Goal: Check status: Check status

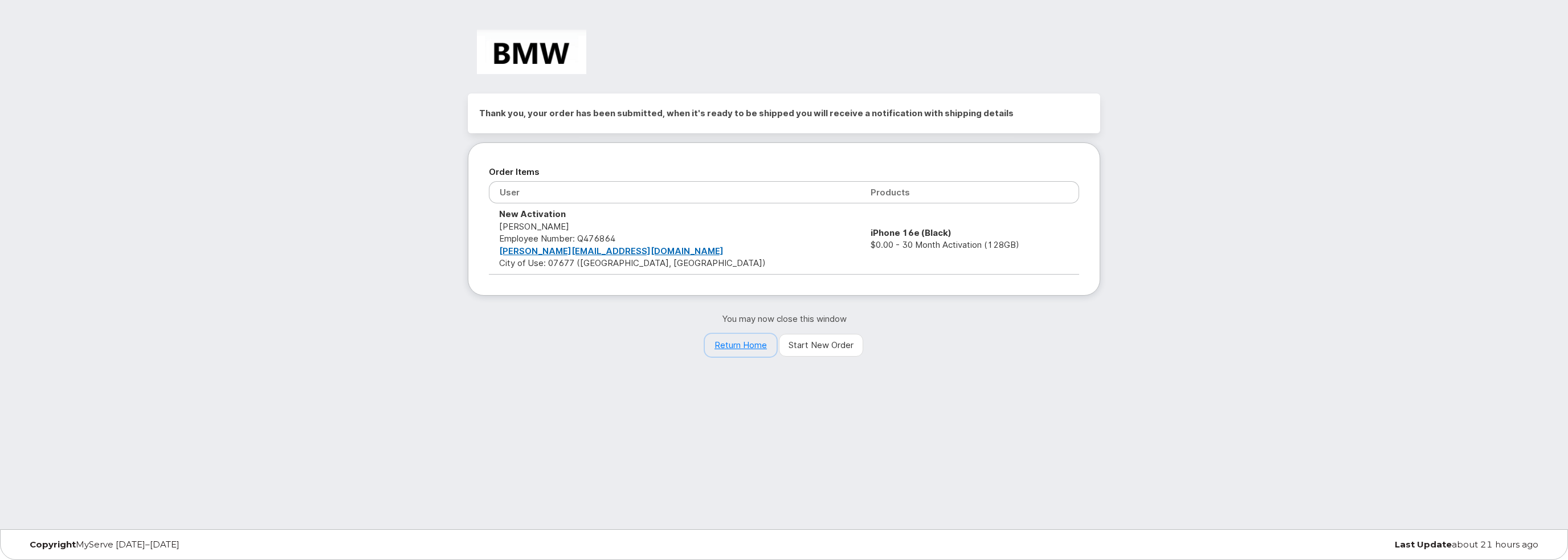
click at [730, 343] on link "Return Home" at bounding box center [741, 345] width 72 height 22
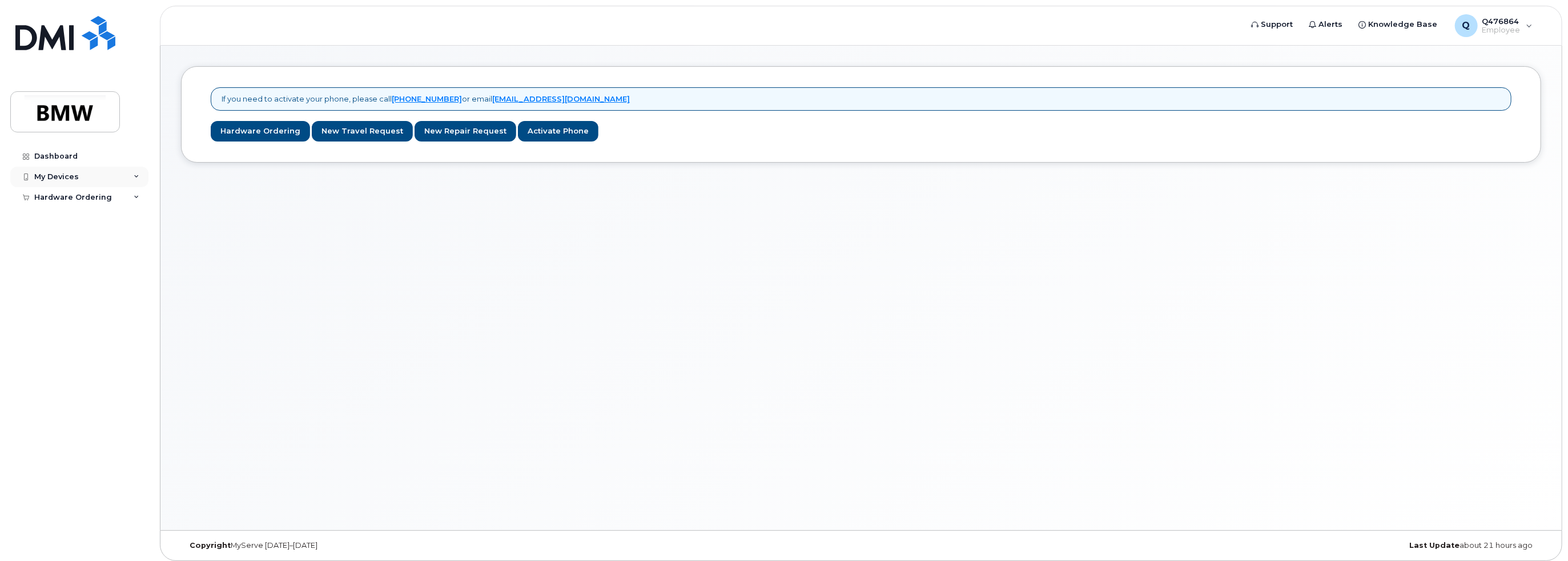
click at [82, 178] on div "My Devices" at bounding box center [79, 177] width 139 height 21
click at [94, 215] on div "Hardware Ordering" at bounding box center [73, 219] width 78 height 9
click at [73, 240] on div "My Orders" at bounding box center [59, 240] width 41 height 10
